Goal: Information Seeking & Learning: Compare options

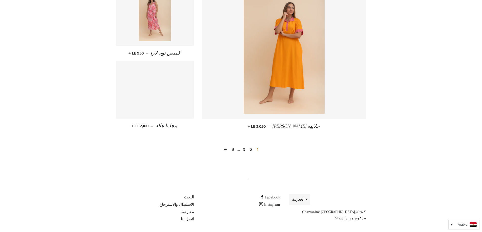
scroll to position [668, 0]
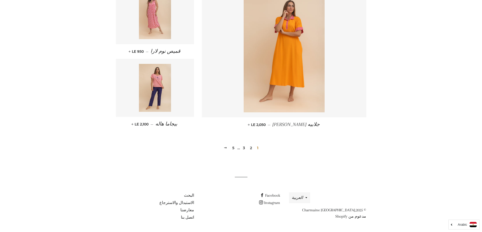
click at [251, 148] on link "2" at bounding box center [251, 148] width 6 height 8
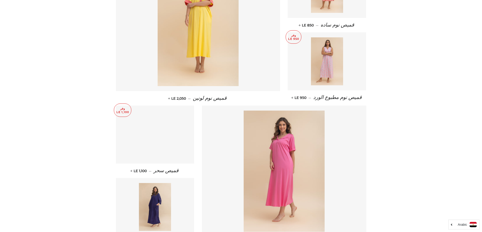
scroll to position [278, 0]
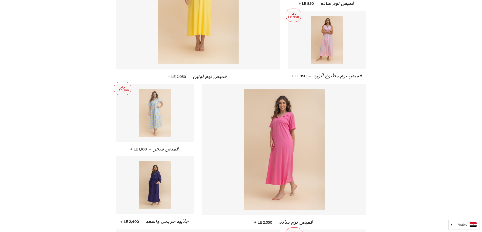
click at [156, 116] on img at bounding box center [155, 113] width 32 height 48
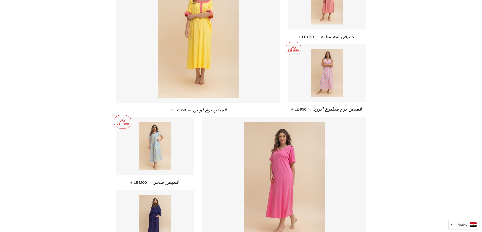
scroll to position [245, 0]
click at [160, 146] on img at bounding box center [155, 147] width 32 height 48
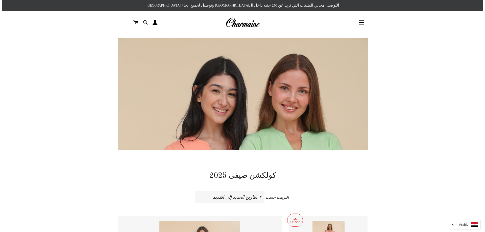
scroll to position [0, 0]
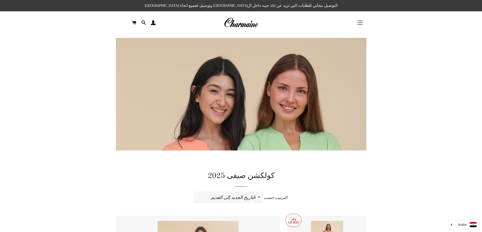
click at [362, 21] on span "button" at bounding box center [359, 21] width 5 height 1
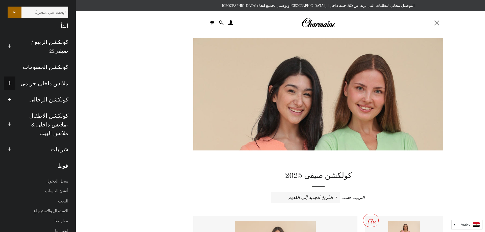
click at [10, 80] on span "button" at bounding box center [10, 83] width 4 height 6
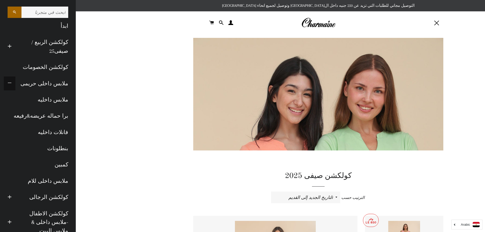
scroll to position [8, 0]
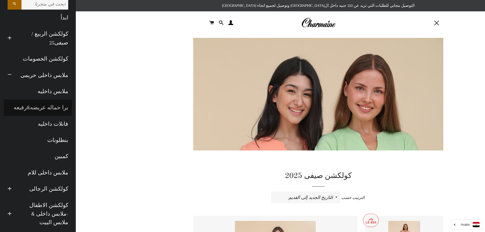
click at [68, 107] on link "برا حماله عريضه&رفيعه" at bounding box center [38, 108] width 68 height 16
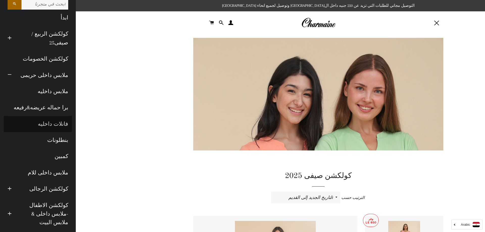
click at [65, 122] on link "فانلات داخليه" at bounding box center [38, 124] width 68 height 16
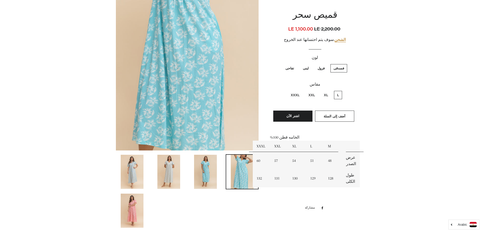
click at [137, 170] on img at bounding box center [132, 172] width 23 height 34
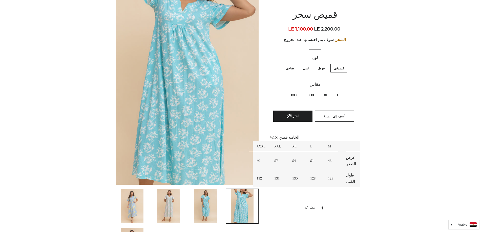
scroll to position [84, 0]
click at [204, 198] on img at bounding box center [205, 206] width 23 height 34
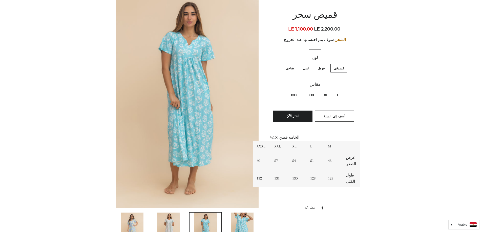
scroll to position [54, 0]
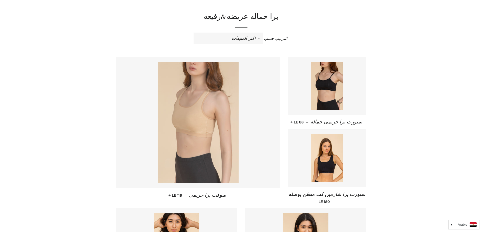
scroll to position [42, 0]
click at [195, 132] on img at bounding box center [198, 122] width 81 height 121
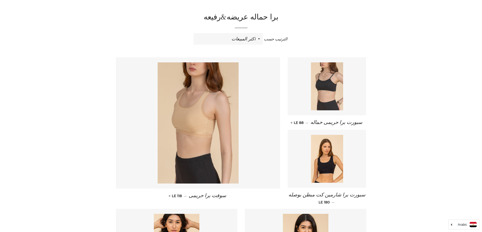
click at [334, 86] on img at bounding box center [327, 86] width 32 height 48
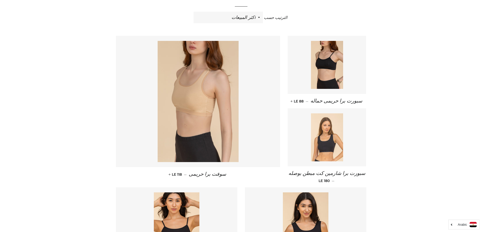
scroll to position [68, 0]
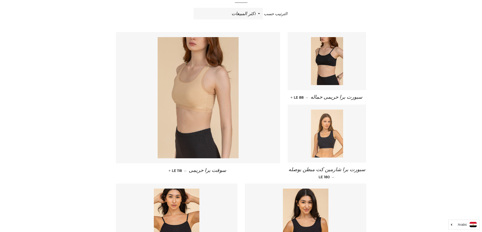
click at [334, 126] on img at bounding box center [327, 134] width 32 height 48
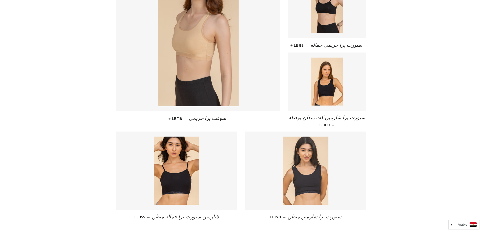
scroll to position [135, 0]
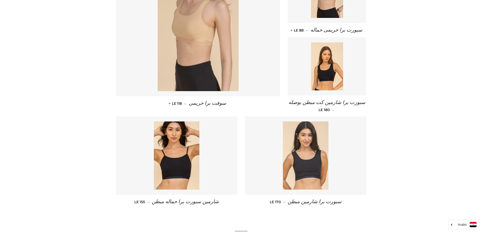
click at [313, 158] on img at bounding box center [306, 156] width 46 height 68
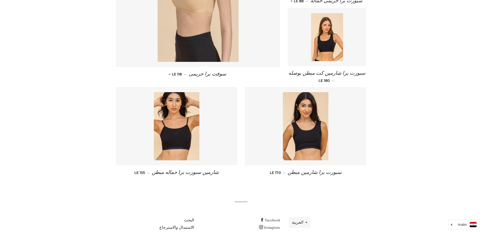
scroll to position [169, 0]
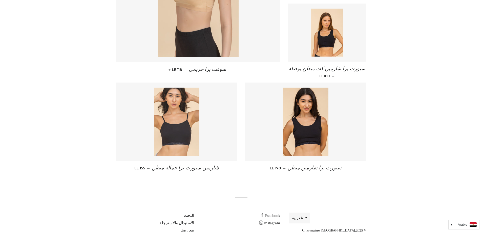
click at [187, 125] on img at bounding box center [177, 122] width 46 height 68
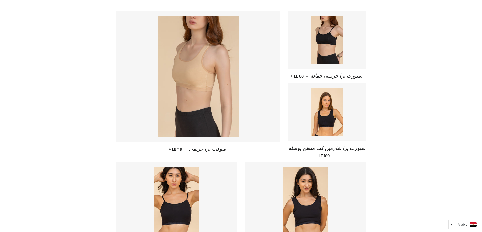
scroll to position [54, 0]
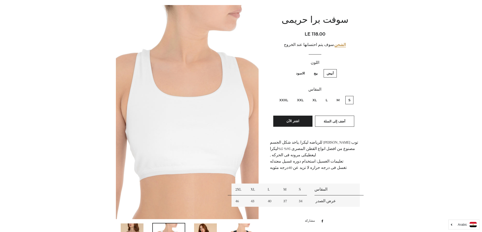
scroll to position [51, 0]
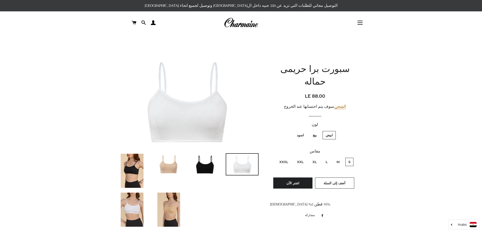
click at [201, 165] on img at bounding box center [205, 164] width 32 height 21
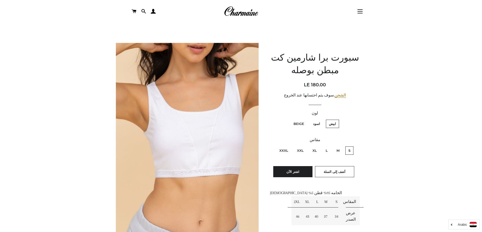
scroll to position [8, 0]
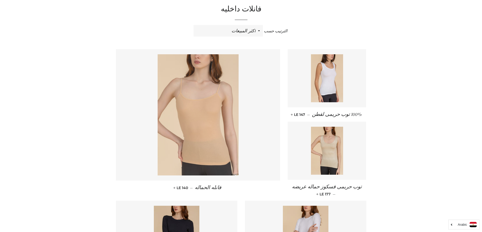
scroll to position [51, 0]
click at [196, 90] on img at bounding box center [198, 114] width 81 height 121
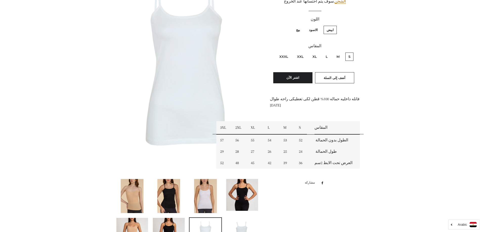
click at [136, 193] on img at bounding box center [132, 196] width 23 height 34
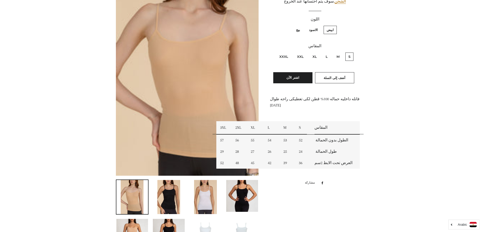
scroll to position [307, 0]
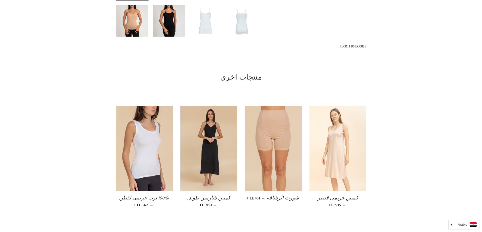
click at [343, 178] on img at bounding box center [337, 148] width 57 height 85
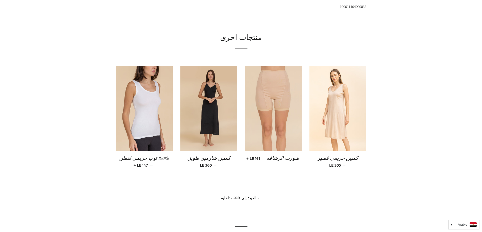
scroll to position [349, 0]
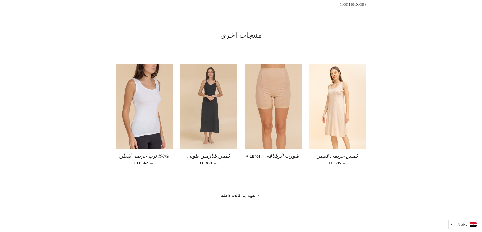
click at [205, 112] on img at bounding box center [208, 106] width 57 height 85
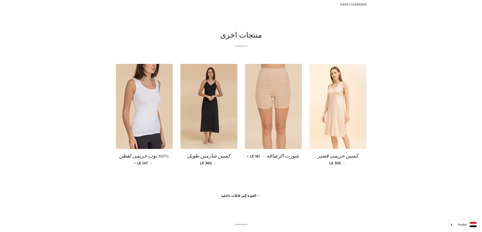
click at [284, 91] on img at bounding box center [273, 106] width 57 height 85
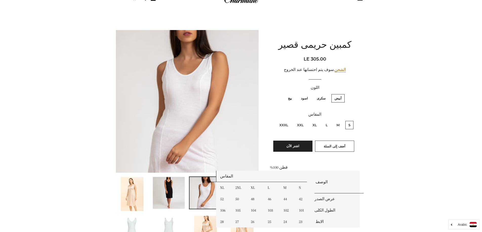
scroll to position [25, 0]
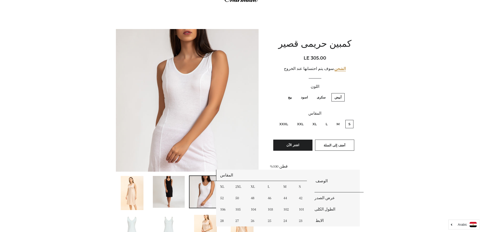
click at [174, 186] on img at bounding box center [169, 192] width 32 height 32
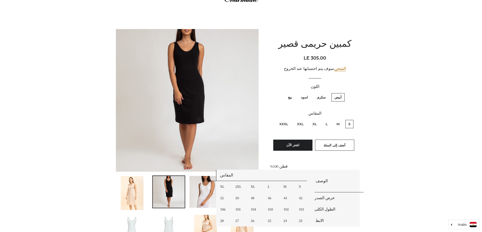
click at [140, 185] on img at bounding box center [132, 193] width 23 height 34
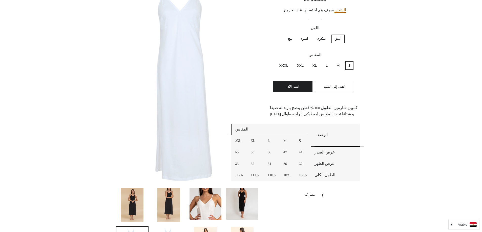
scroll to position [84, 0]
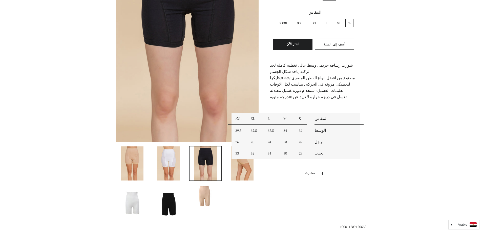
click at [176, 161] on img at bounding box center [168, 164] width 23 height 34
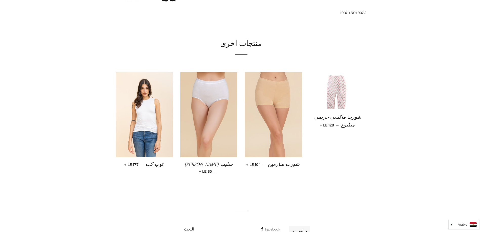
click at [288, 105] on img at bounding box center [273, 114] width 57 height 85
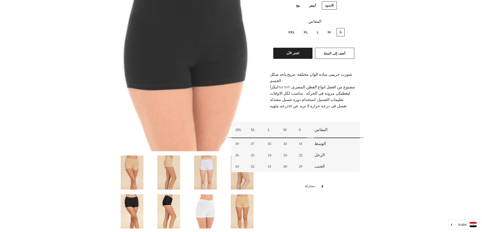
scroll to position [118, 0]
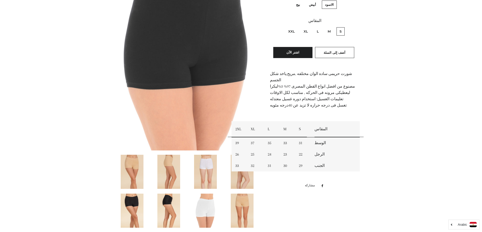
click at [173, 202] on img at bounding box center [168, 211] width 23 height 34
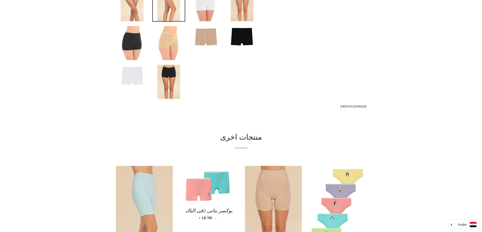
scroll to position [299, 0]
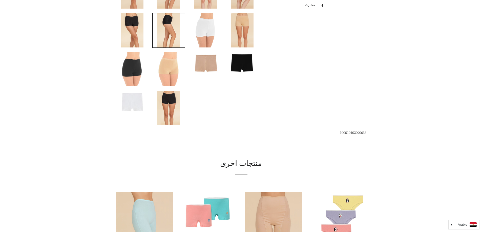
click at [206, 64] on img at bounding box center [205, 62] width 32 height 21
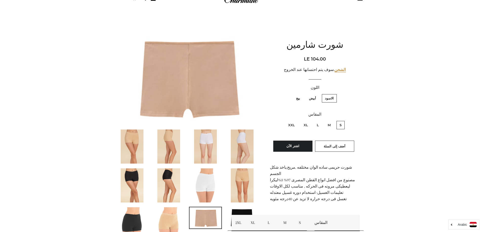
scroll to position [19, 0]
